Goal: Task Accomplishment & Management: Complete application form

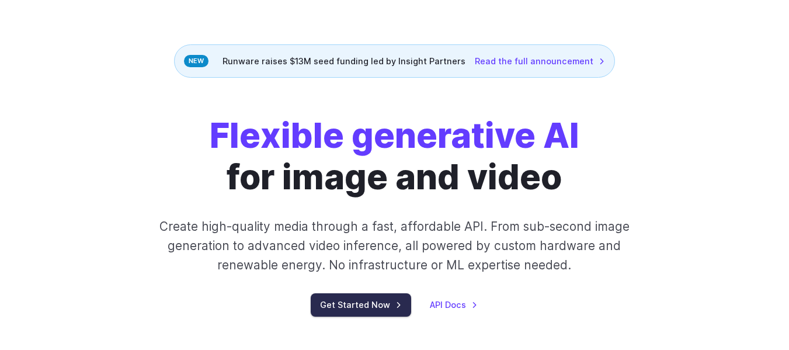
click at [380, 304] on link "Get Started Now" at bounding box center [361, 304] width 100 height 23
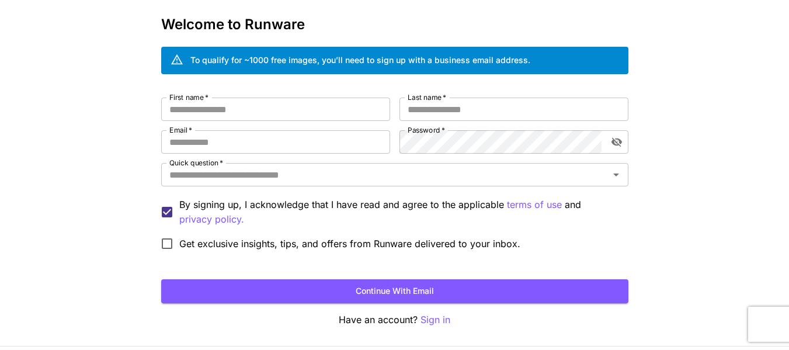
scroll to position [32, 0]
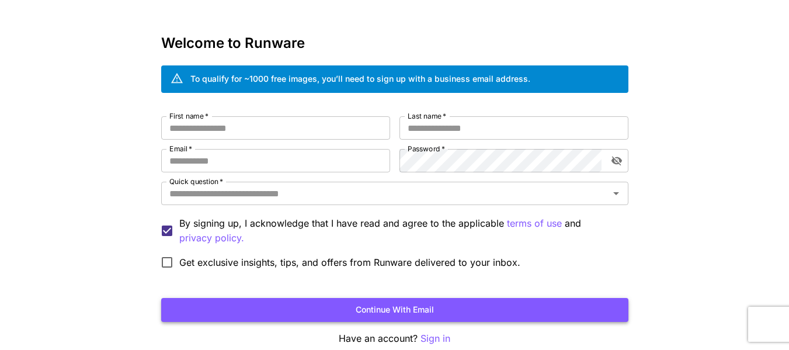
click at [388, 314] on button "Continue with email" at bounding box center [394, 310] width 467 height 24
click at [223, 127] on input "First name   *" at bounding box center [275, 127] width 229 height 23
click at [239, 127] on input "First name   *" at bounding box center [275, 127] width 229 height 23
type input "******"
click at [467, 127] on input "Last name   *" at bounding box center [513, 127] width 229 height 23
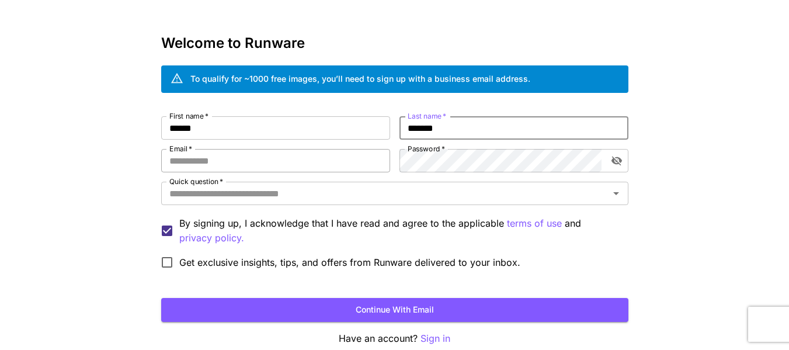
type input "*******"
click at [232, 156] on input "Email   *" at bounding box center [275, 160] width 229 height 23
type input "**********"
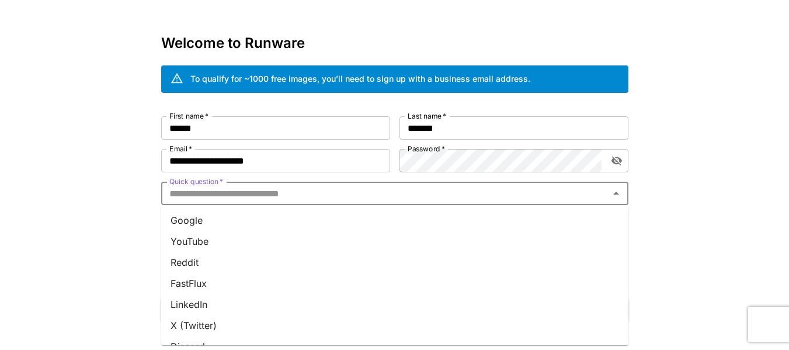
click at [220, 194] on input "Quick question   *" at bounding box center [385, 193] width 441 height 16
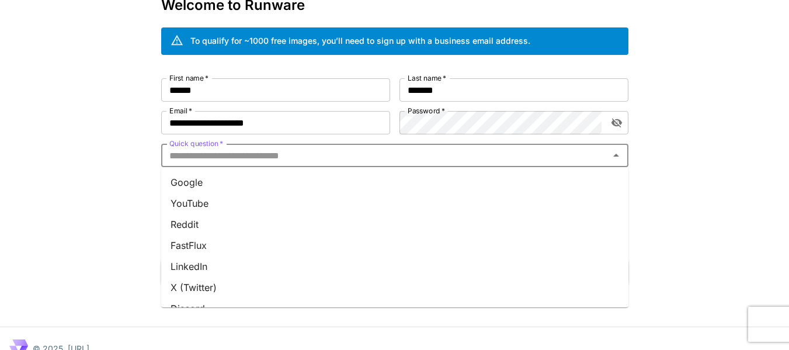
scroll to position [90, 0]
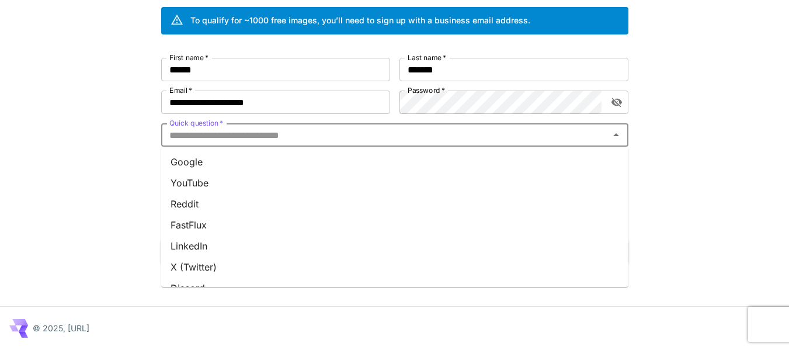
click at [87, 179] on div "**********" at bounding box center [394, 130] width 789 height 440
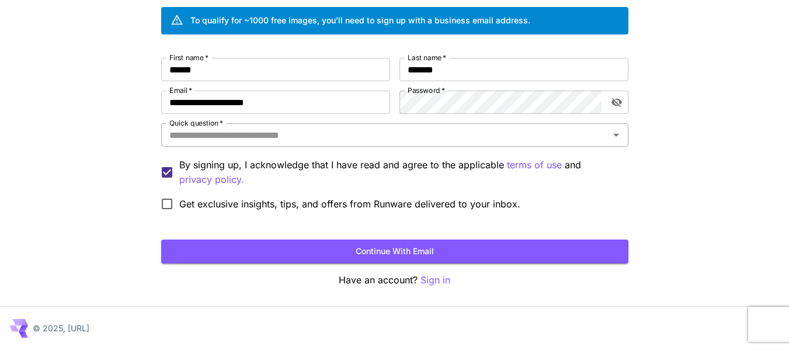
click at [263, 136] on input "Quick question   *" at bounding box center [385, 135] width 441 height 16
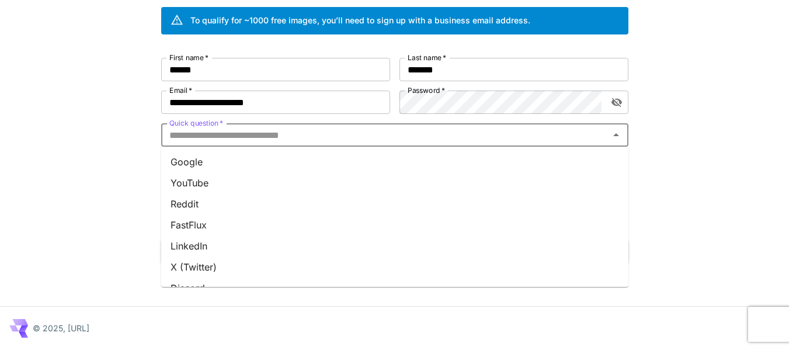
click at [186, 203] on li "Reddit" at bounding box center [394, 203] width 467 height 21
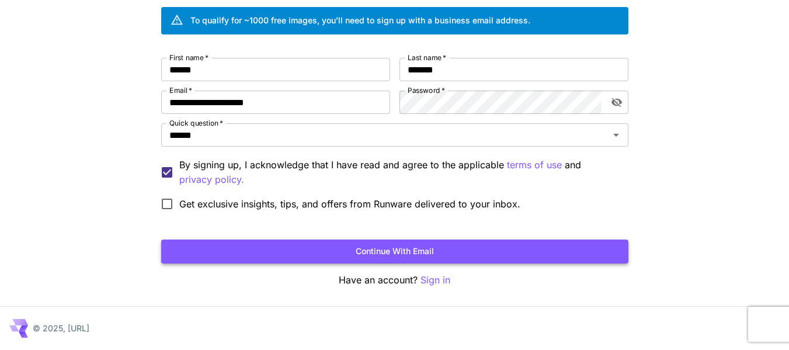
click at [304, 254] on button "Continue with email" at bounding box center [394, 251] width 467 height 24
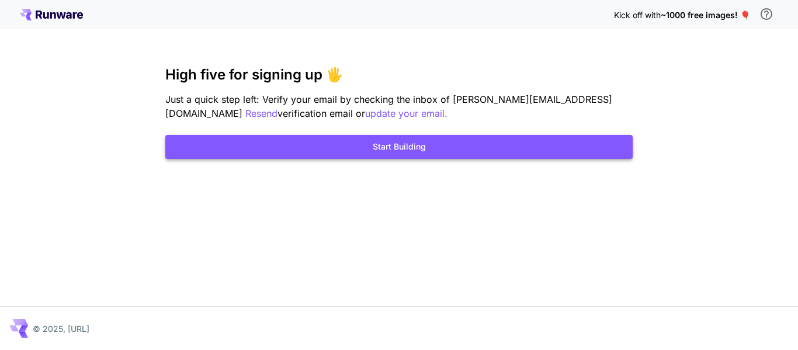
click at [352, 148] on button "Start Building" at bounding box center [398, 147] width 467 height 24
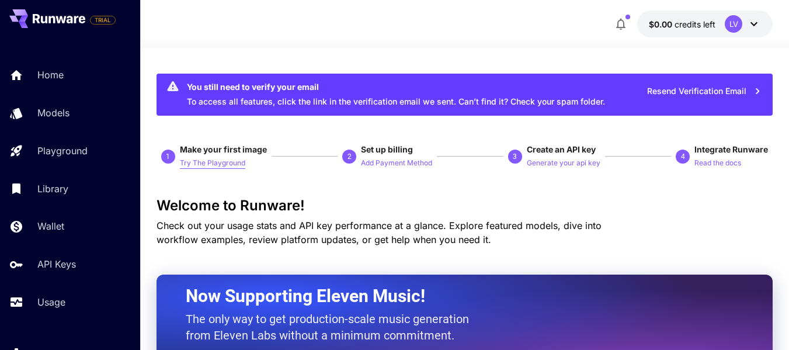
click at [190, 163] on p "Try The Playground" at bounding box center [212, 163] width 65 height 11
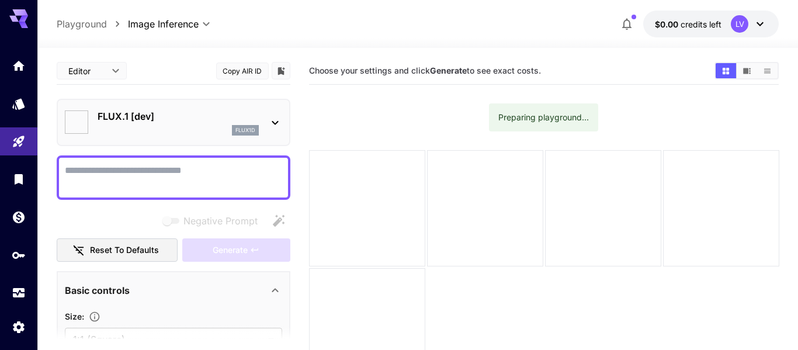
type input "**********"
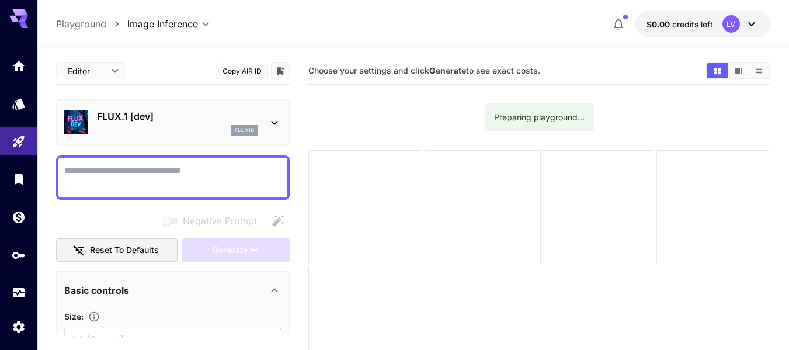
click at [275, 120] on icon at bounding box center [274, 123] width 14 height 14
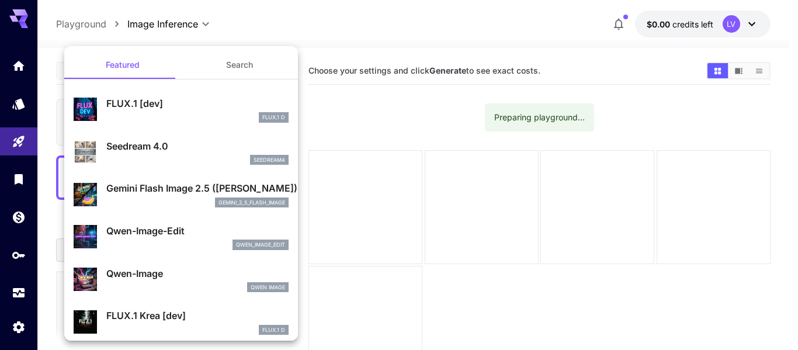
click at [231, 65] on button "Search" at bounding box center [239, 65] width 117 height 28
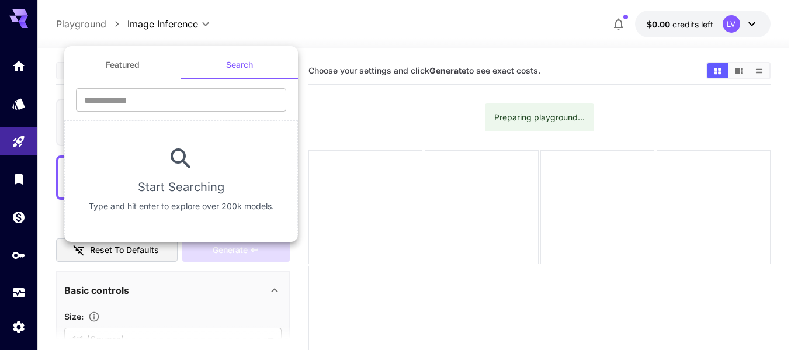
click at [183, 158] on icon at bounding box center [181, 158] width 20 height 20
click at [186, 205] on p "Type and hit enter to explore over 200k models." at bounding box center [181, 206] width 185 height 12
click at [359, 153] on div at bounding box center [399, 175] width 798 height 350
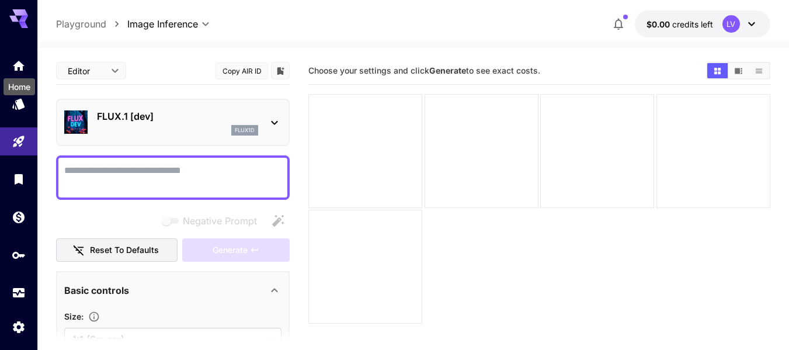
click at [18, 64] on icon "Home" at bounding box center [19, 66] width 12 height 10
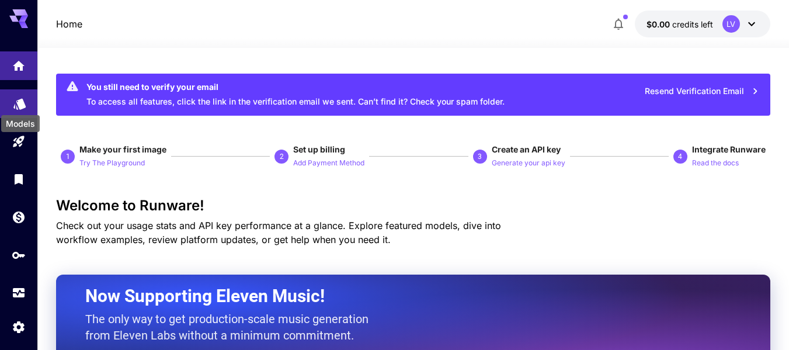
click at [16, 106] on icon "Models" at bounding box center [19, 102] width 12 height 11
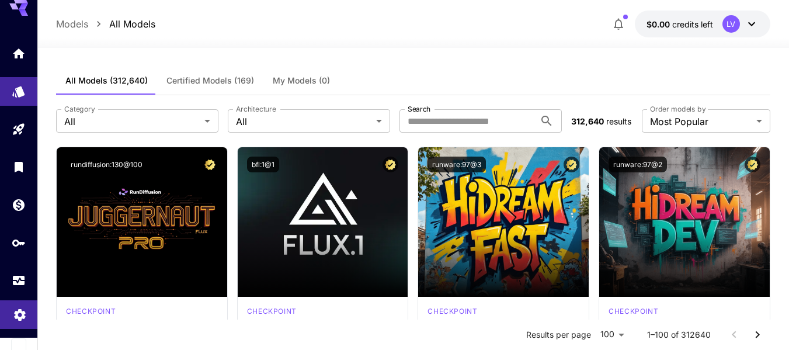
scroll to position [16, 0]
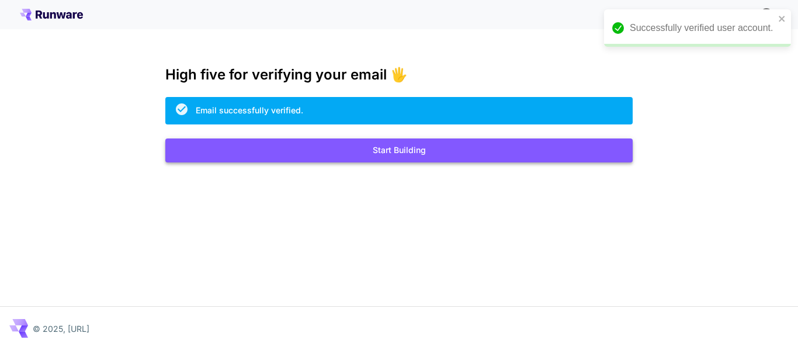
click at [413, 148] on button "Start Building" at bounding box center [398, 150] width 467 height 24
